Goal: Check status: Check status

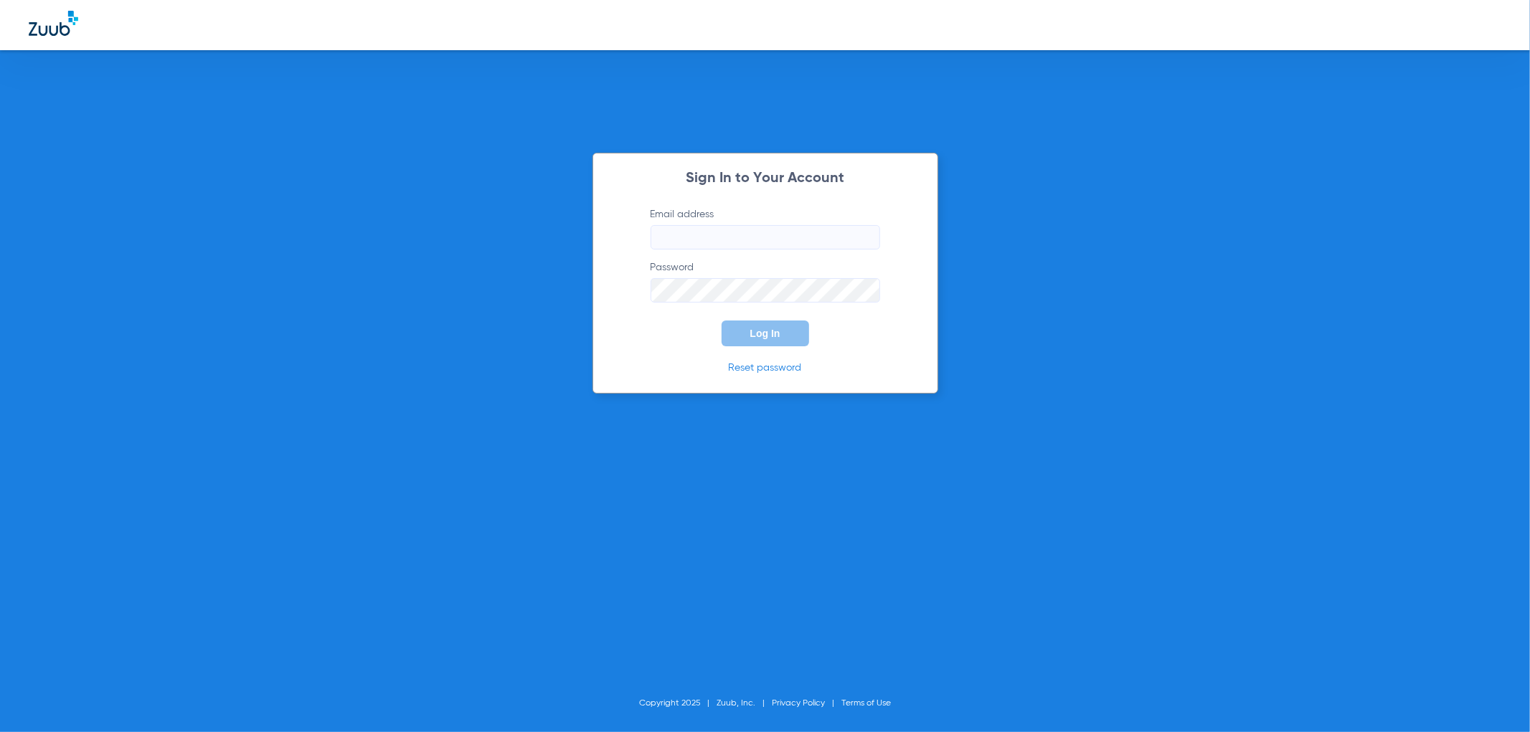
type input "[EMAIL_ADDRESS][DOMAIN_NAME]"
click at [742, 347] on div "Sign In to Your Account Email address [EMAIL_ADDRESS][DOMAIN_NAME] Password Log…" at bounding box center [765, 273] width 346 height 241
click at [734, 331] on button "Log In" at bounding box center [766, 334] width 88 height 26
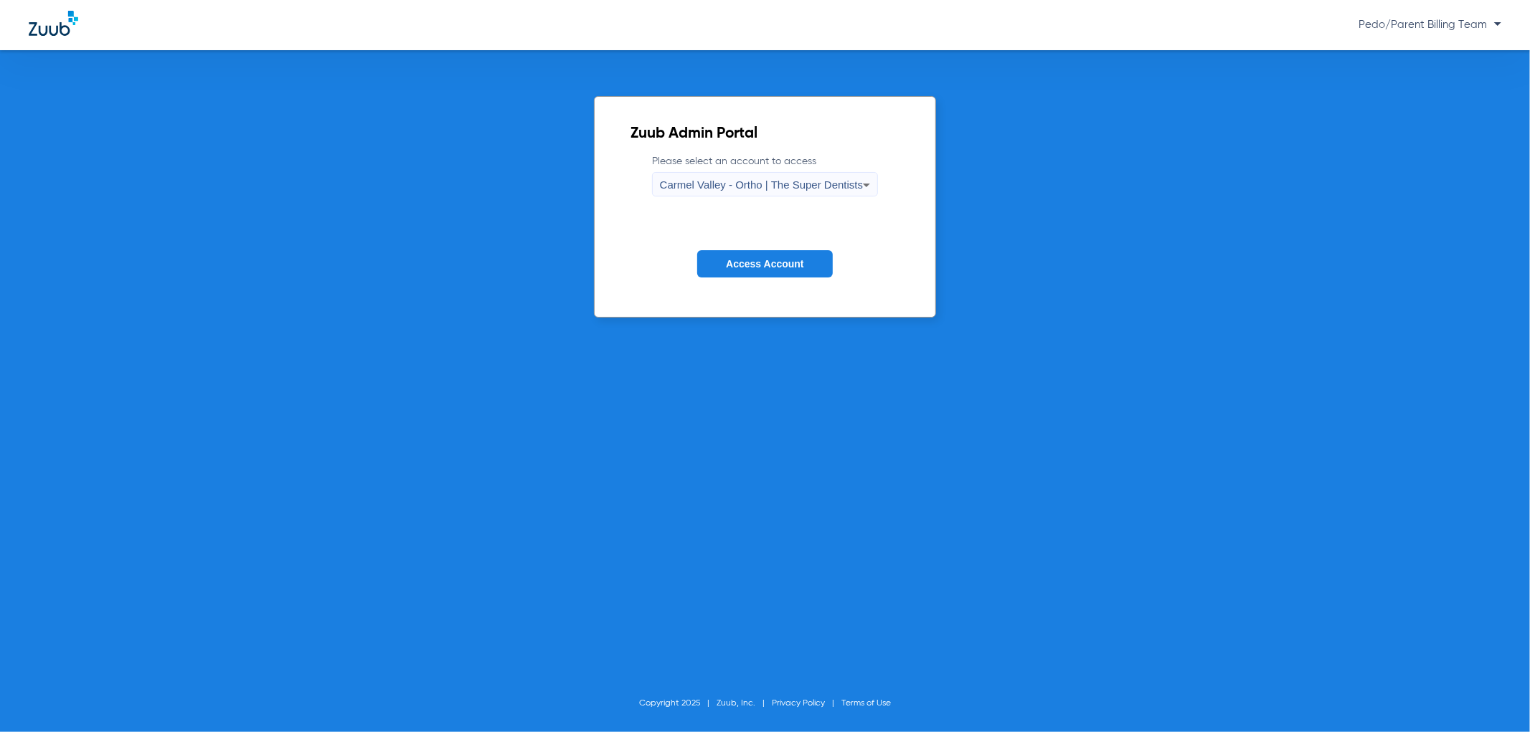
click at [813, 182] on span "Carmel Valley - Ortho | The Super Dentists" at bounding box center [761, 185] width 203 height 12
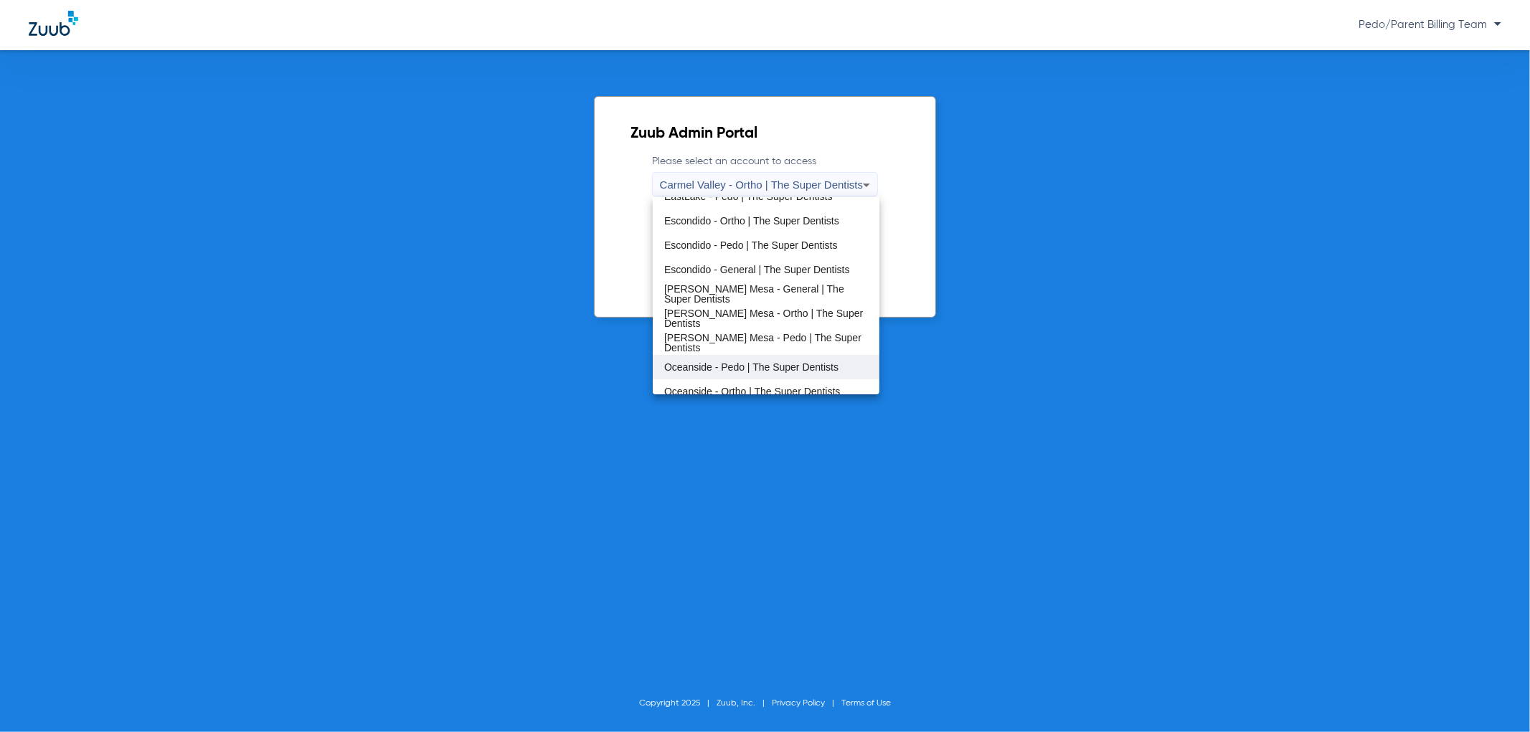
scroll to position [168, 0]
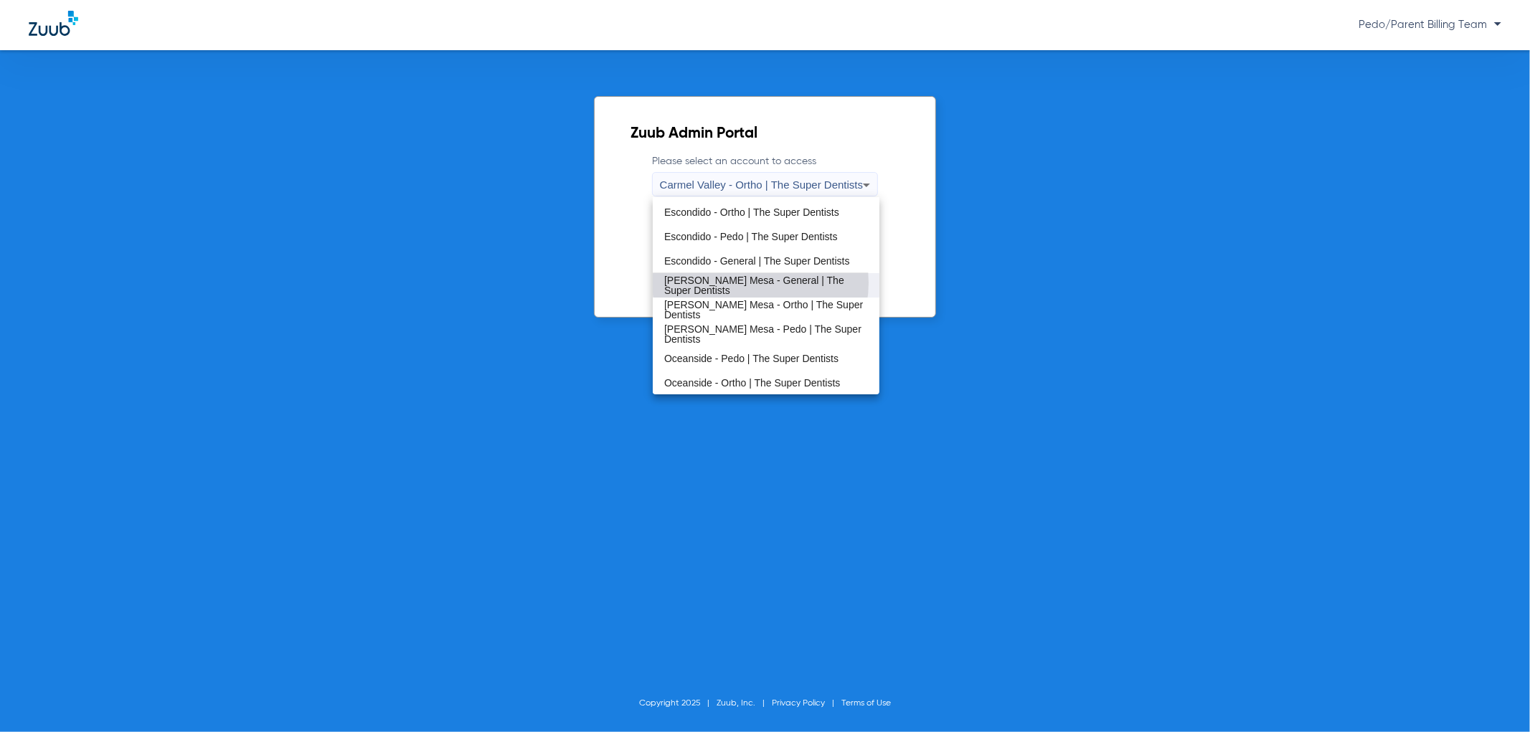
click at [760, 283] on span "[PERSON_NAME] Mesa - General | The Super Dentists" at bounding box center [766, 285] width 204 height 20
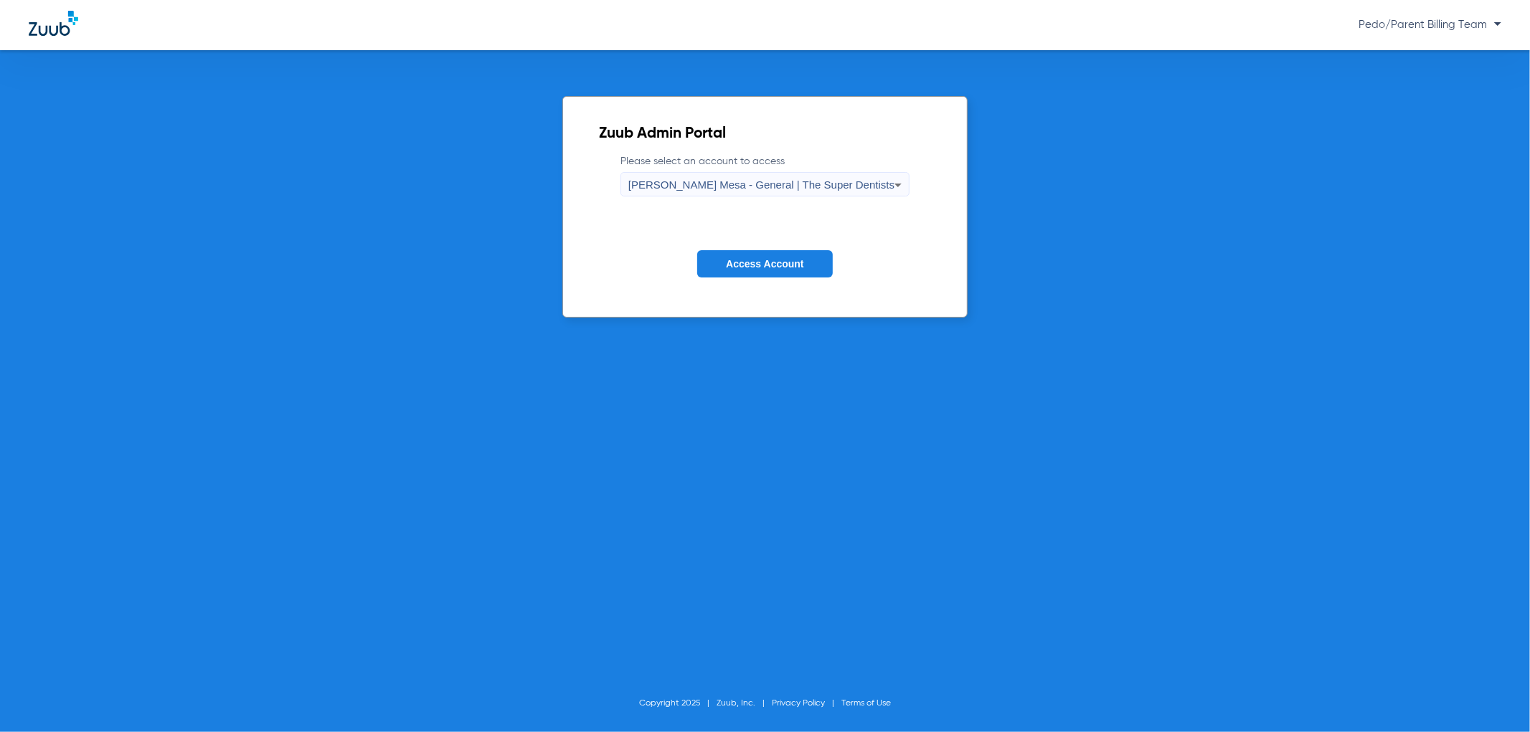
click at [763, 264] on span "Access Account" at bounding box center [764, 263] width 77 height 11
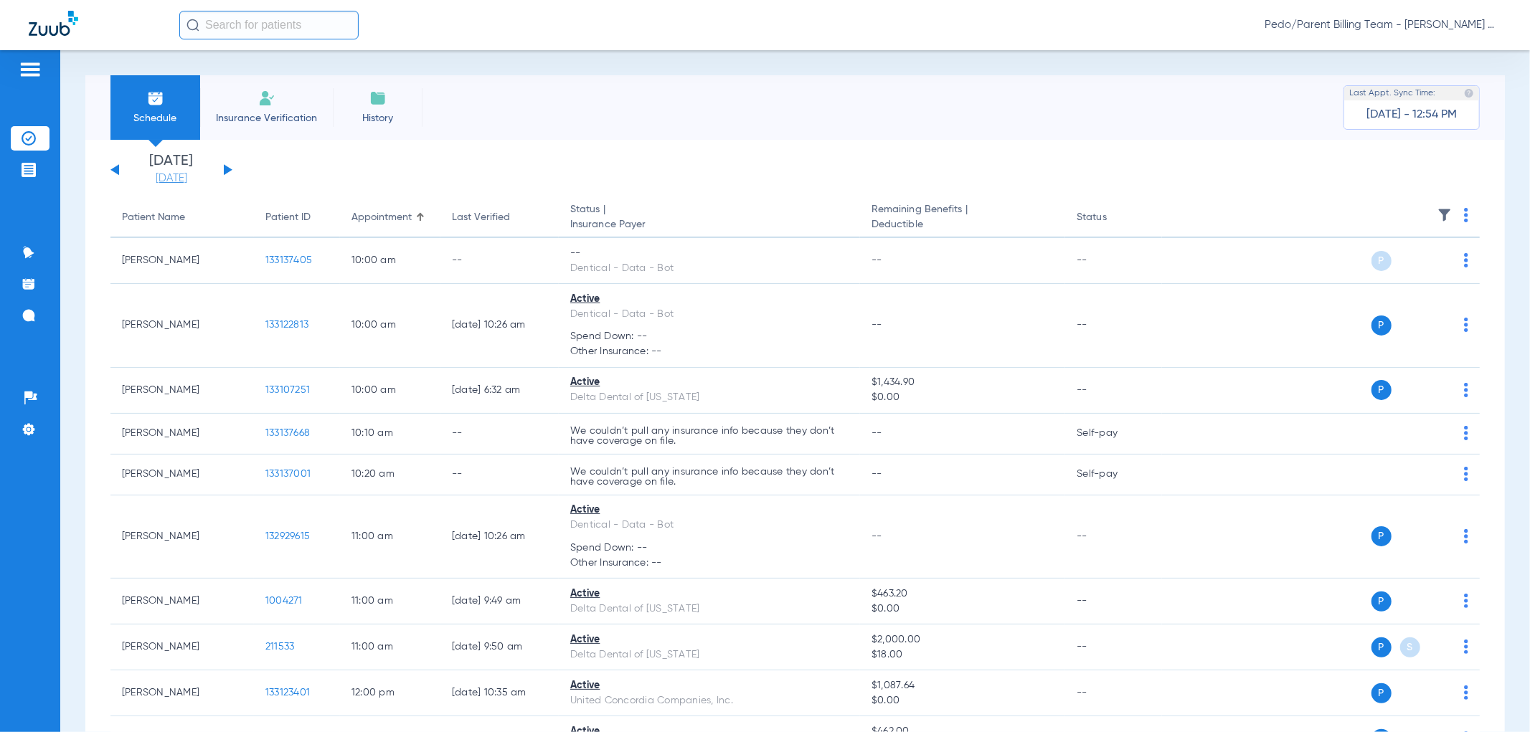
click at [159, 182] on link "[DATE]" at bounding box center [171, 178] width 86 height 14
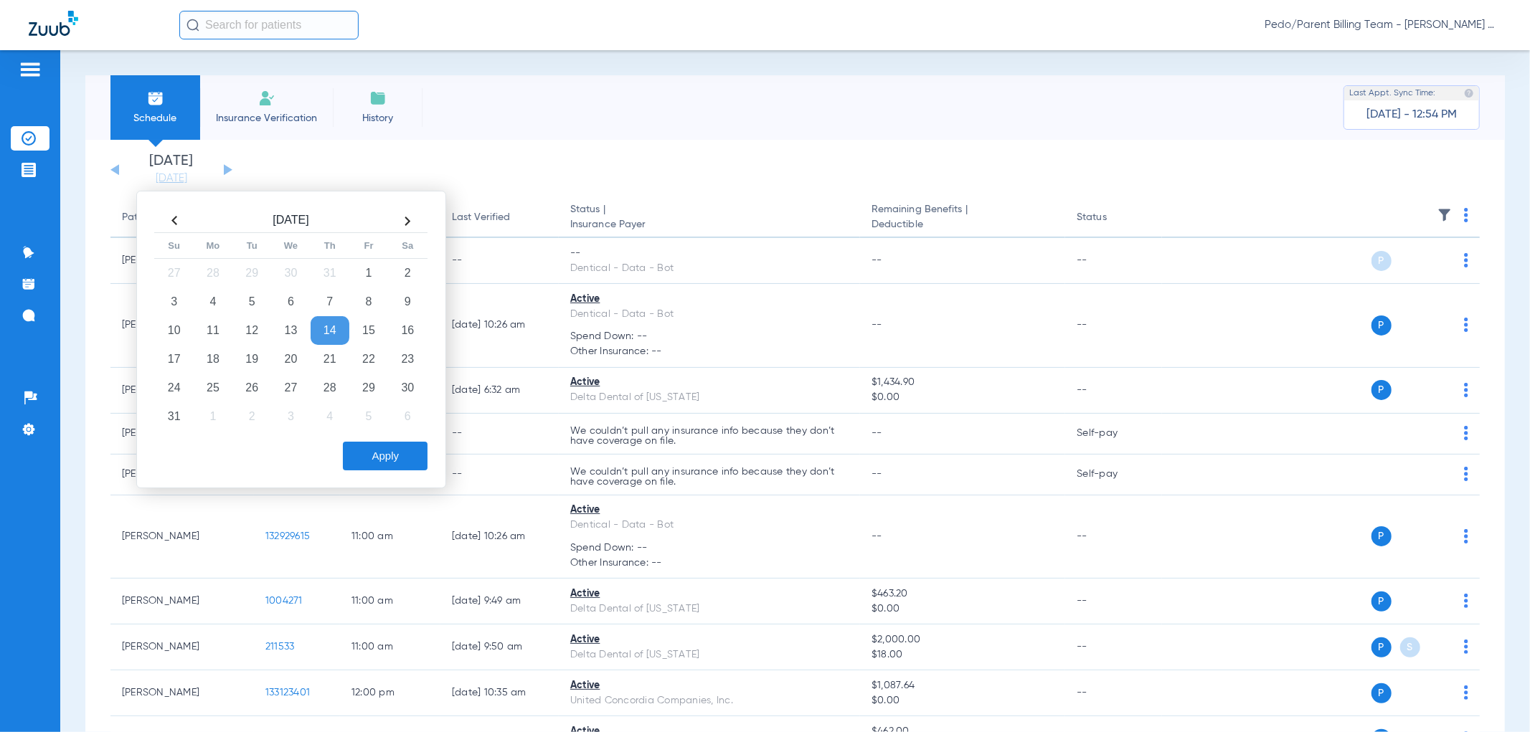
click at [174, 224] on th at bounding box center [174, 220] width 39 height 23
click at [208, 362] on td "21" at bounding box center [213, 359] width 39 height 29
click at [363, 447] on button "Apply" at bounding box center [385, 456] width 85 height 29
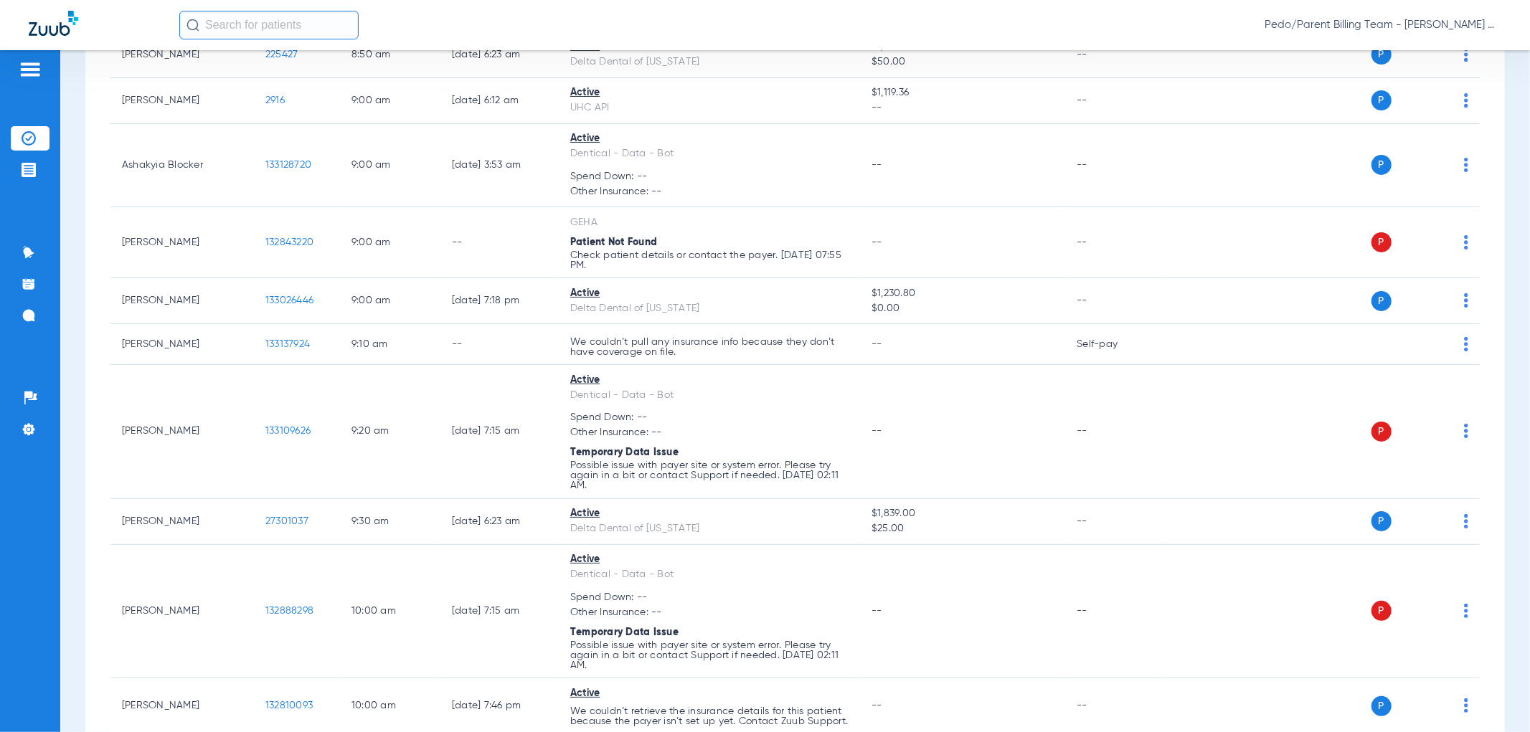
scroll to position [717, 0]
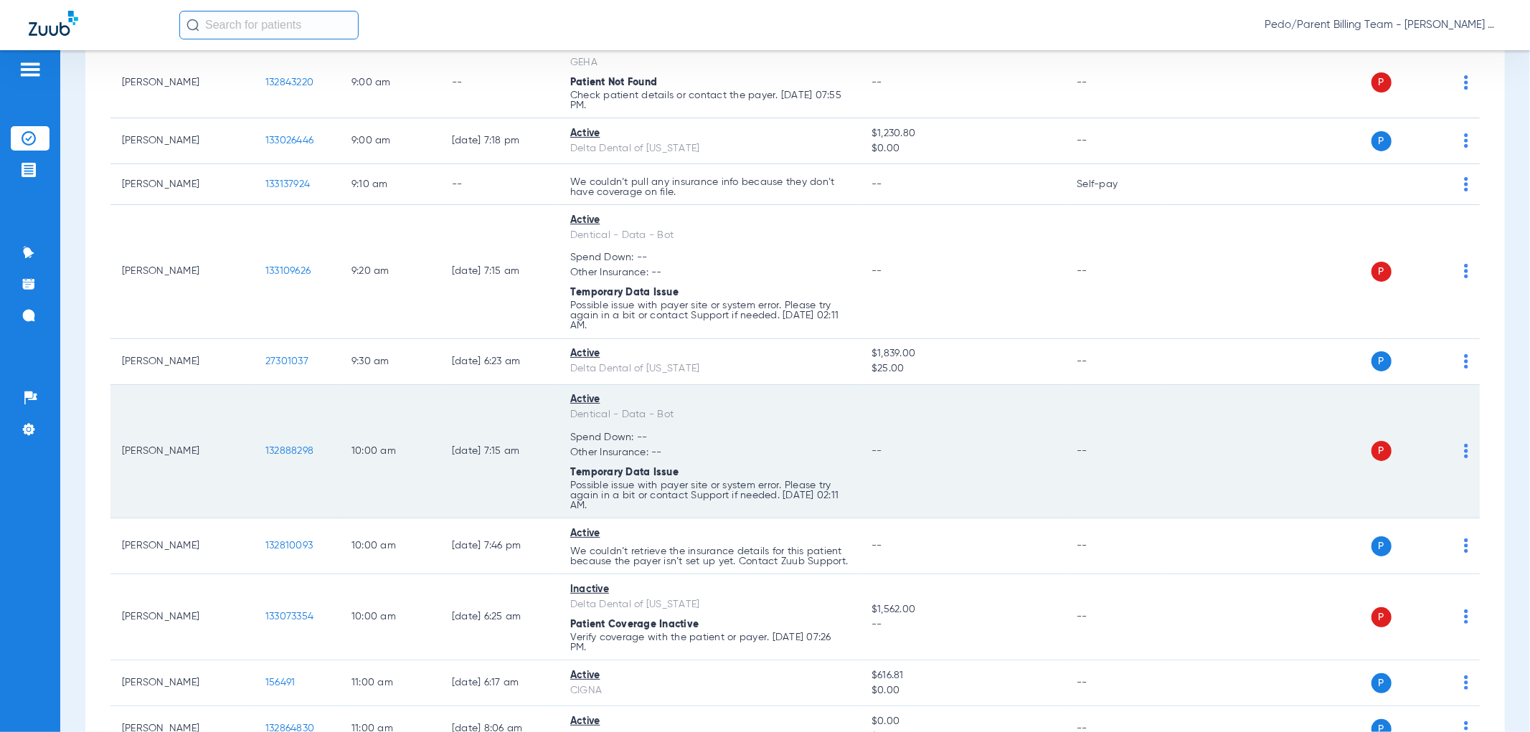
click at [1464, 456] on img at bounding box center [1466, 451] width 4 height 14
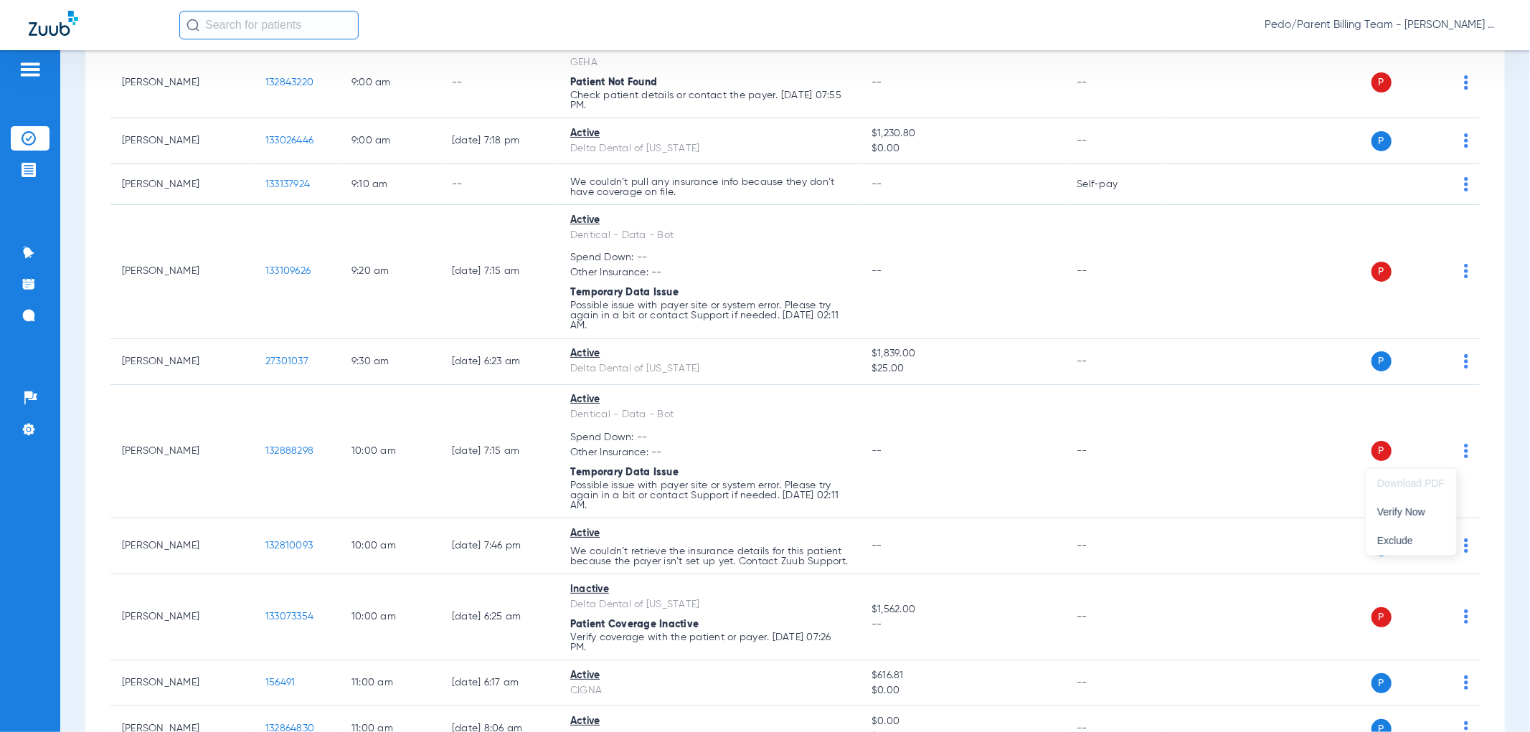
click at [1199, 470] on div at bounding box center [765, 366] width 1530 height 732
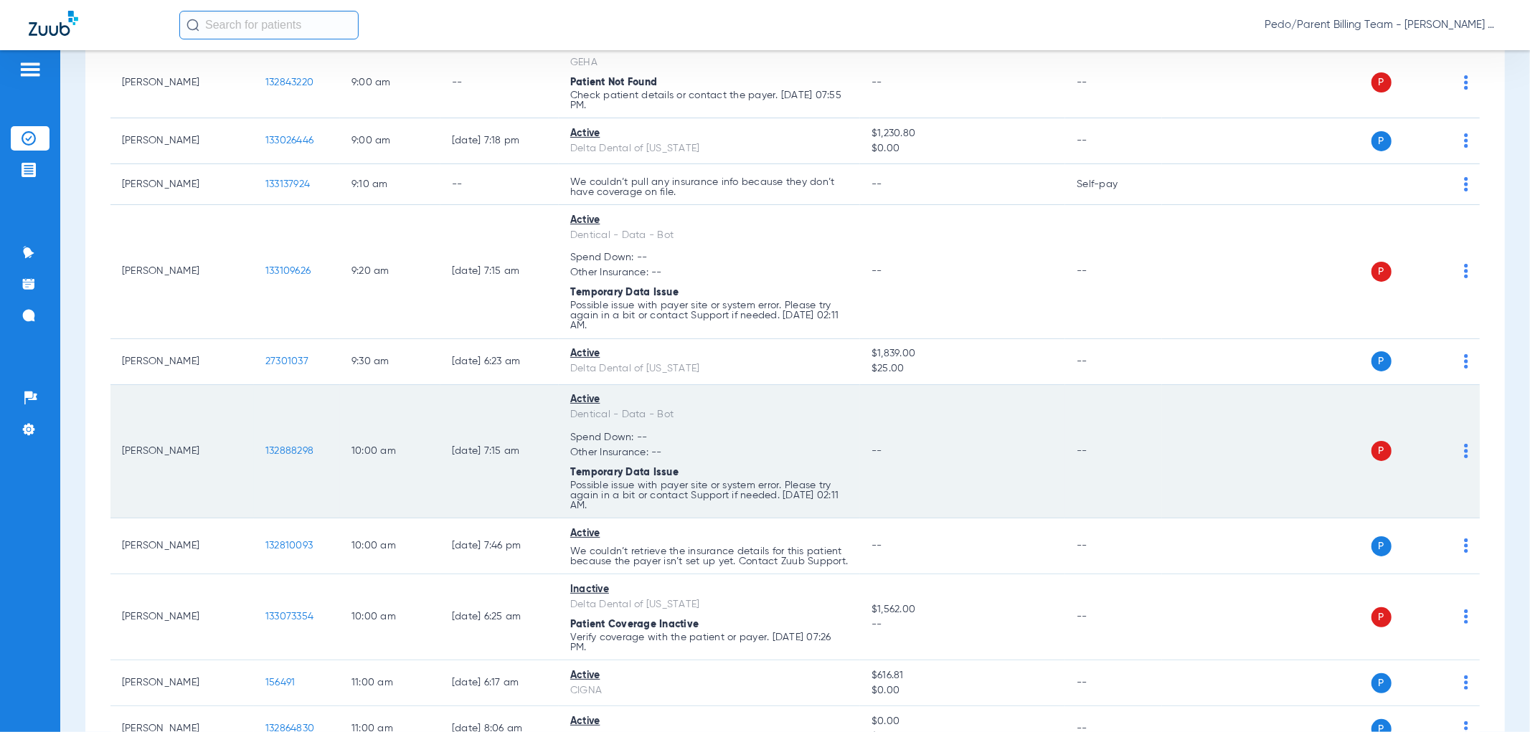
click at [296, 454] on span "132888298" at bounding box center [289, 451] width 48 height 10
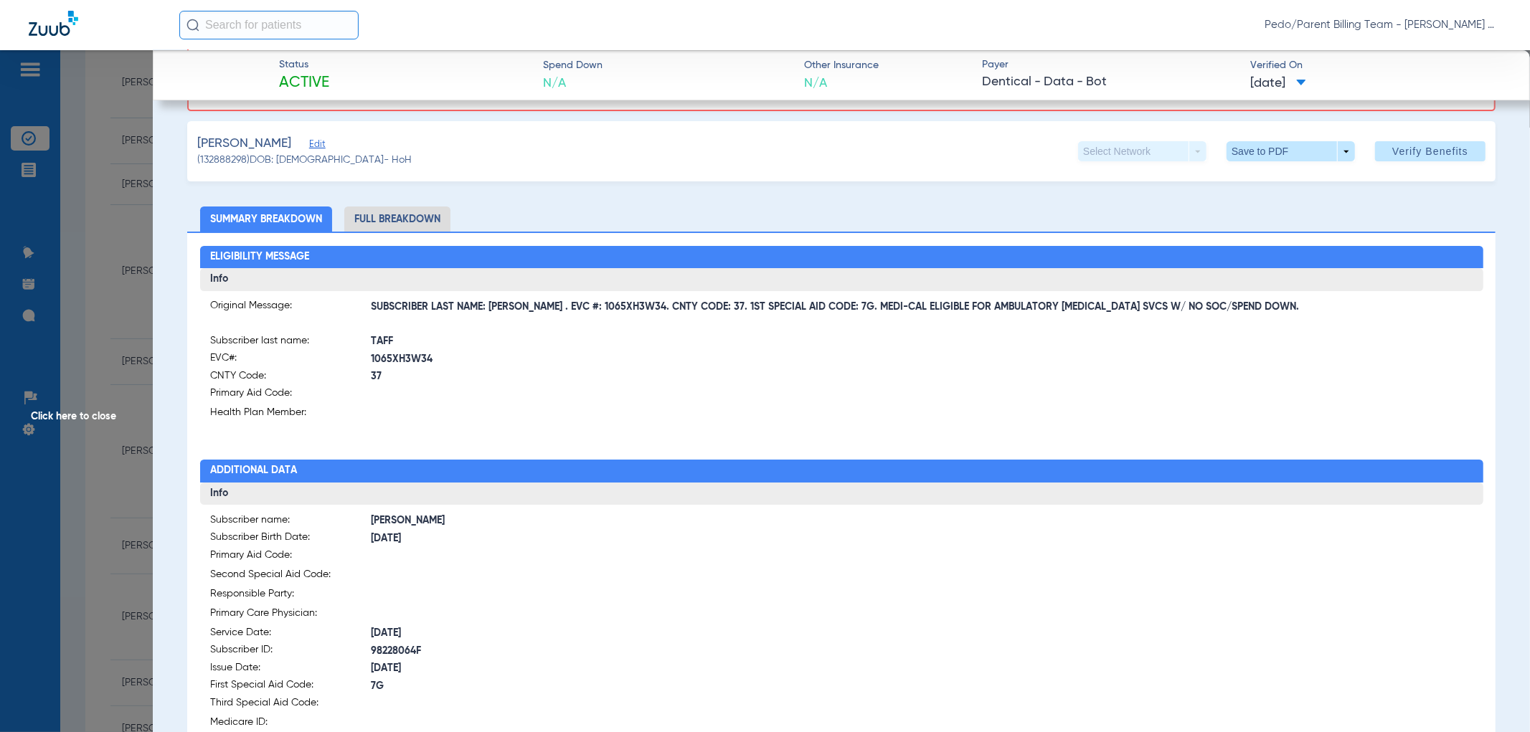
scroll to position [110, 0]
